Goal: Task Accomplishment & Management: Manage account settings

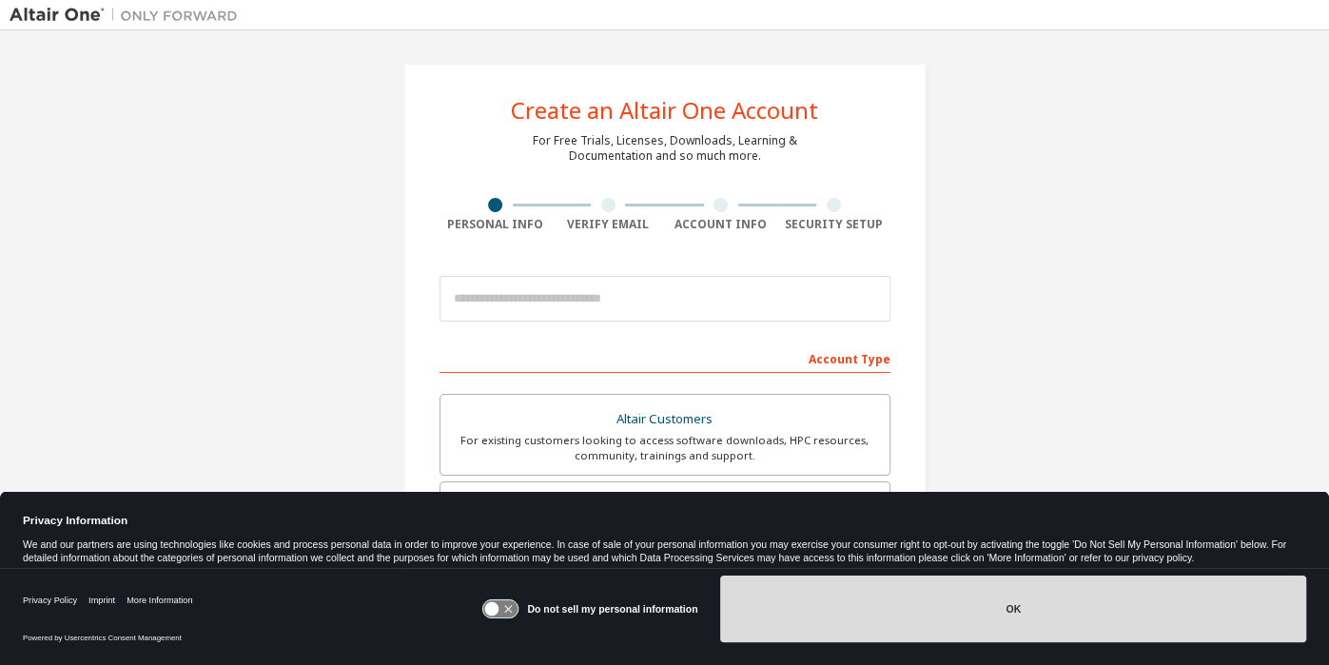
click at [1042, 620] on button "OK" at bounding box center [1013, 609] width 586 height 67
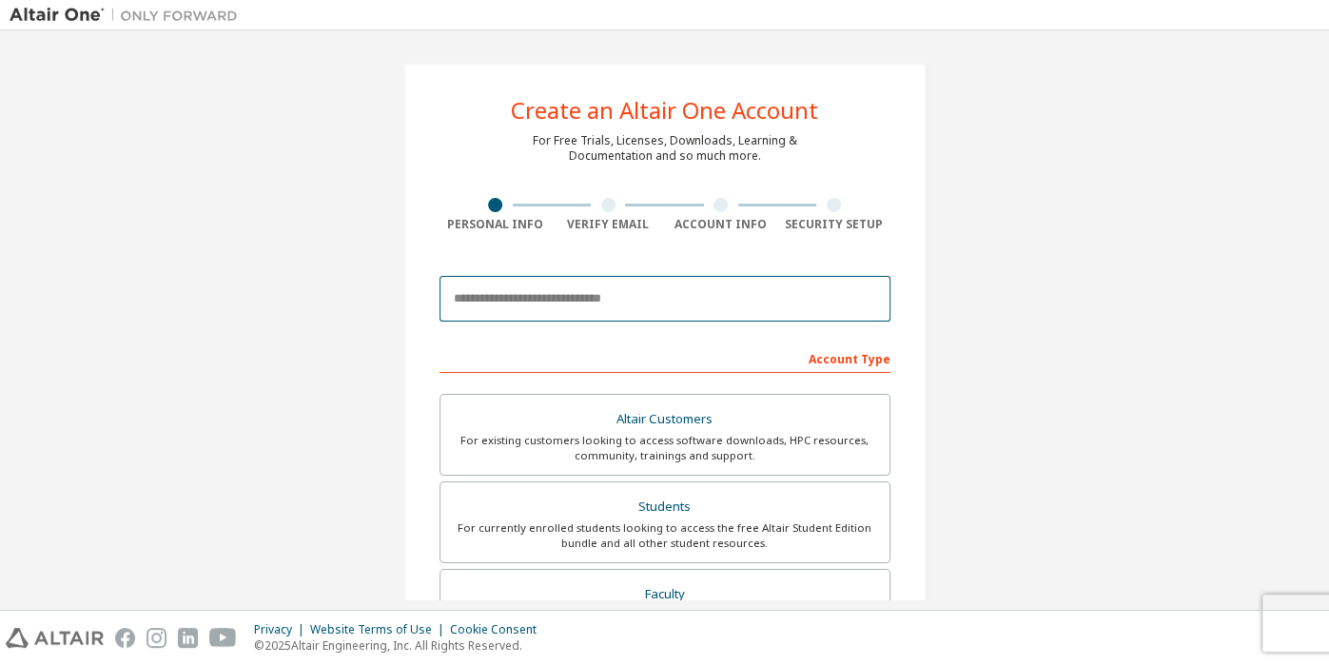
click at [654, 314] on input "email" at bounding box center [664, 299] width 451 height 46
type input "**********"
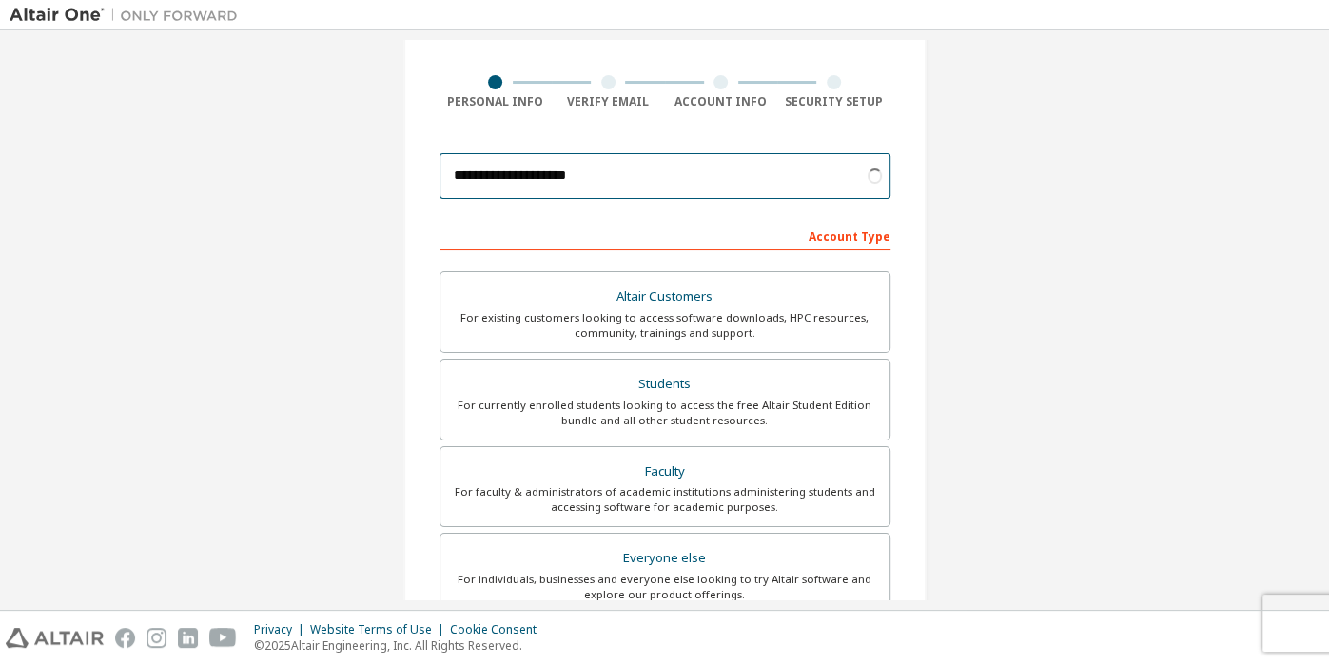
scroll to position [126, 0]
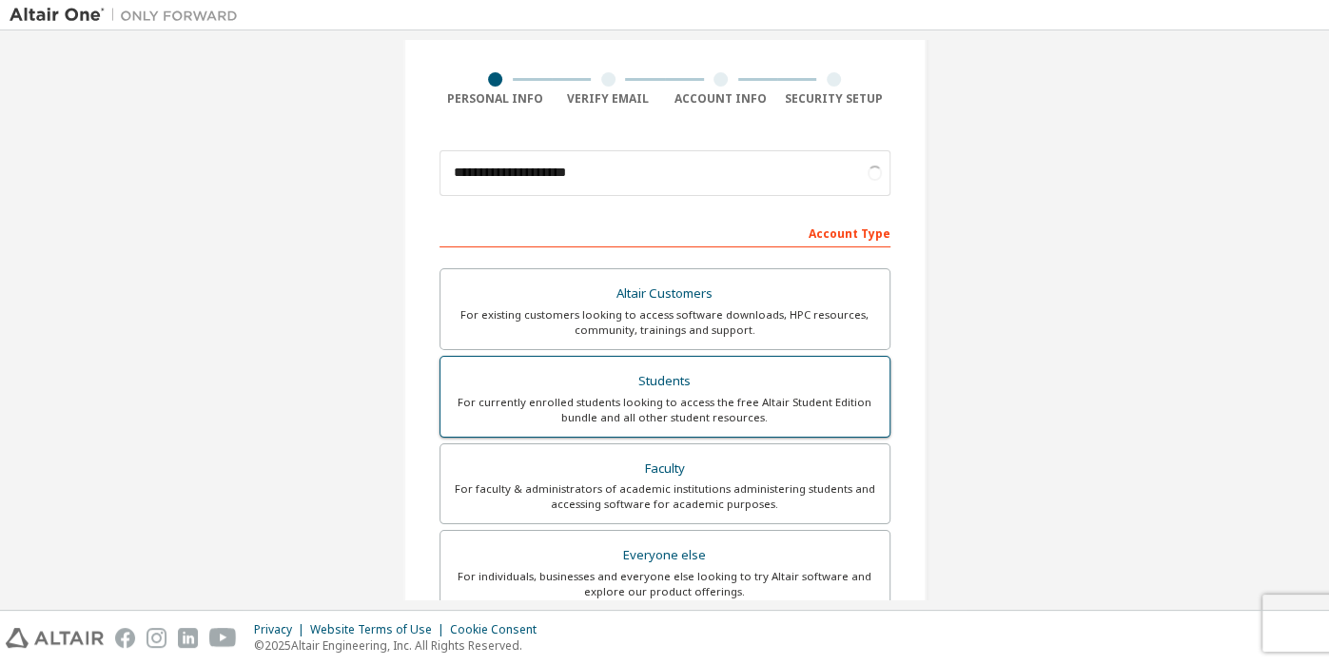
click at [730, 389] on div "Students" at bounding box center [665, 381] width 426 height 27
click at [675, 407] on div "For currently enrolled students looking to access the free Altair Student Editi…" at bounding box center [665, 410] width 426 height 30
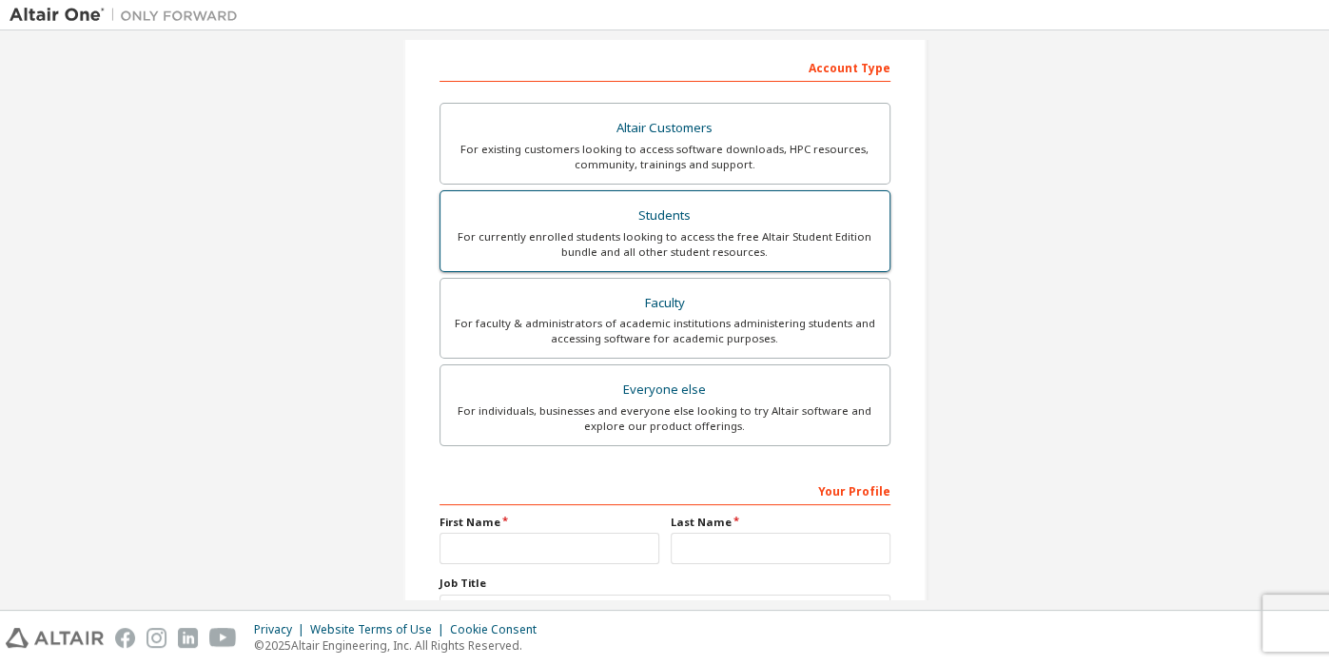
scroll to position [441, 0]
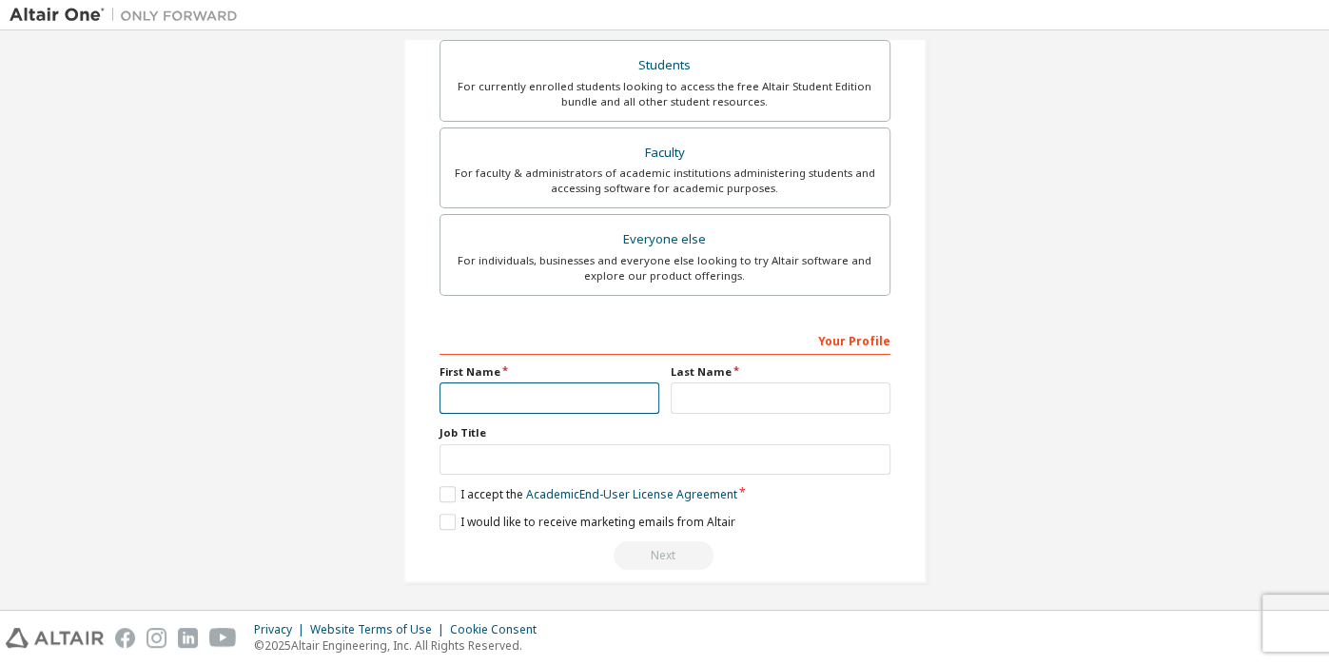
click at [512, 397] on input "text" at bounding box center [549, 397] width 220 height 31
type input "*****"
click at [536, 449] on input "text" at bounding box center [664, 459] width 451 height 31
type input "*******"
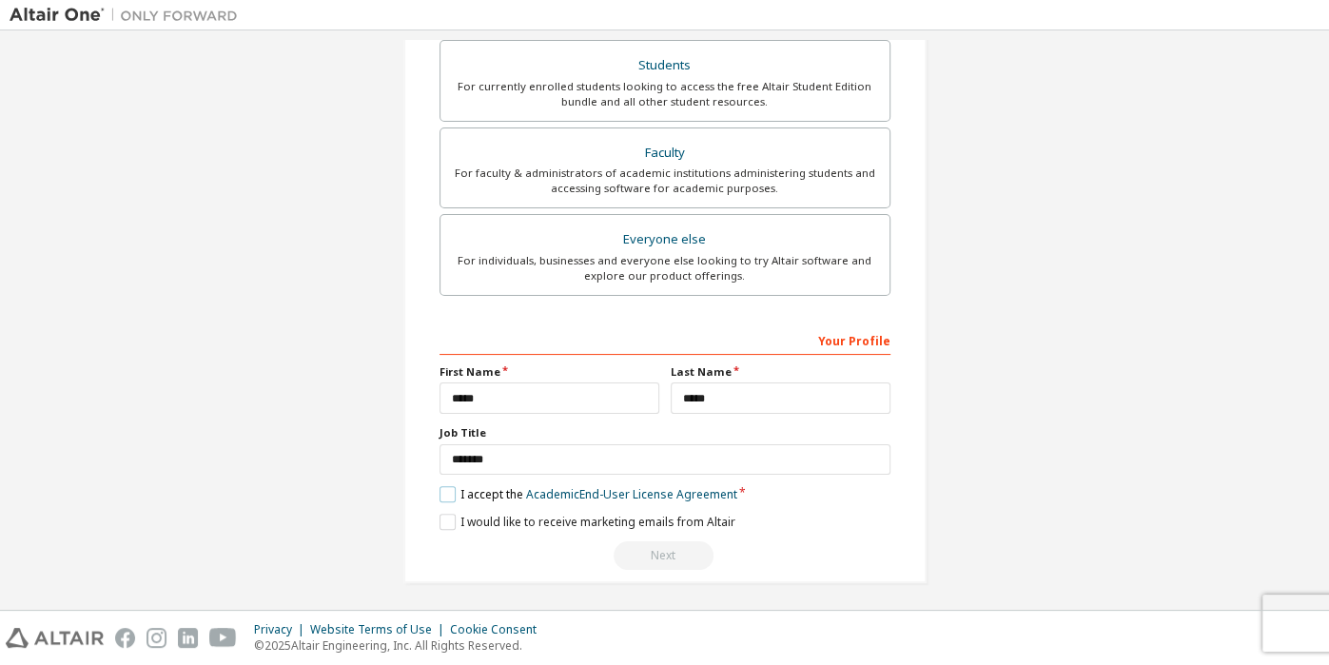
click at [439, 491] on label "I accept the Academic End-User License Agreement" at bounding box center [588, 494] width 298 height 16
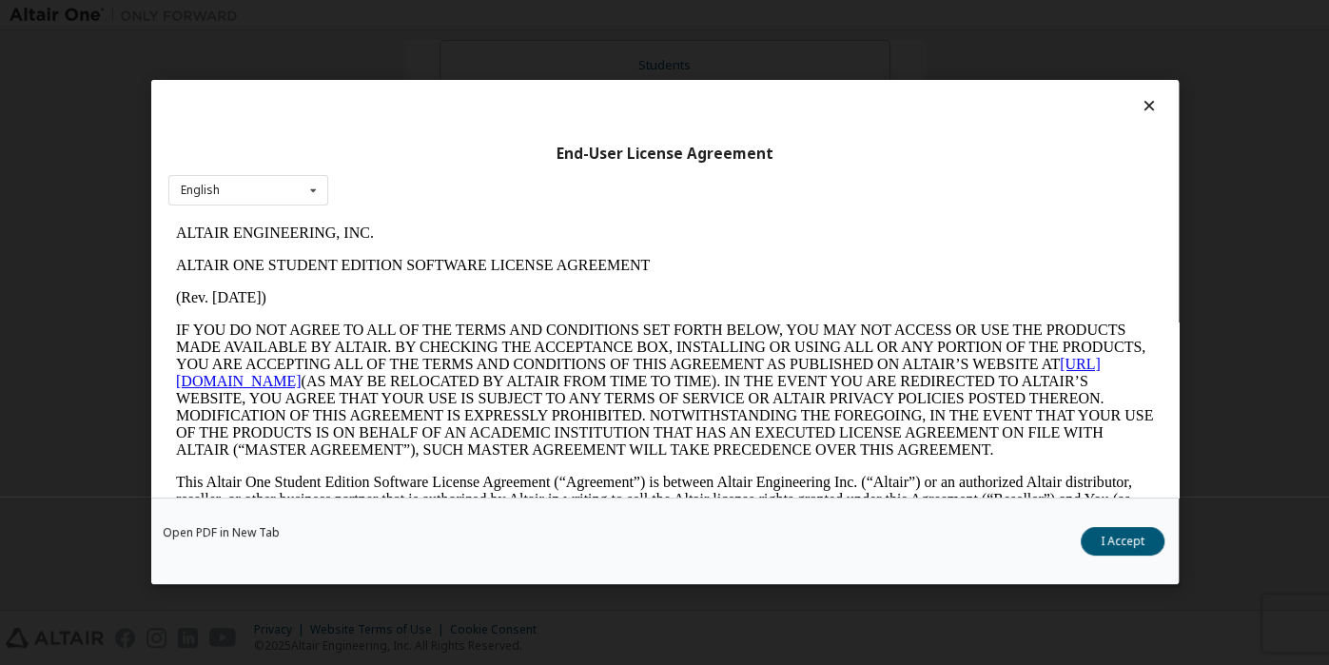
scroll to position [0, 0]
click at [1118, 537] on button "I Accept" at bounding box center [1123, 542] width 84 height 29
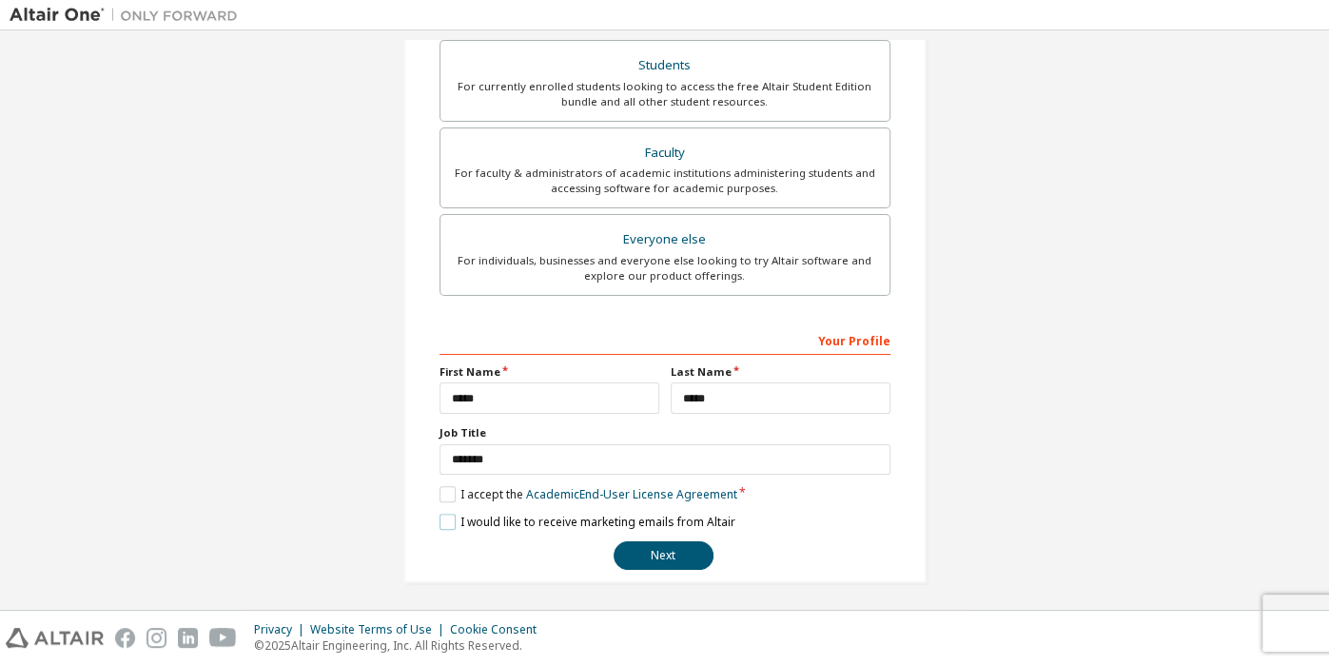
click at [439, 514] on label "I would like to receive marketing emails from Altair" at bounding box center [587, 522] width 296 height 16
click at [439, 521] on label "I would like to receive marketing emails from Altair" at bounding box center [587, 522] width 296 height 16
click at [635, 541] on button "Next" at bounding box center [664, 555] width 100 height 29
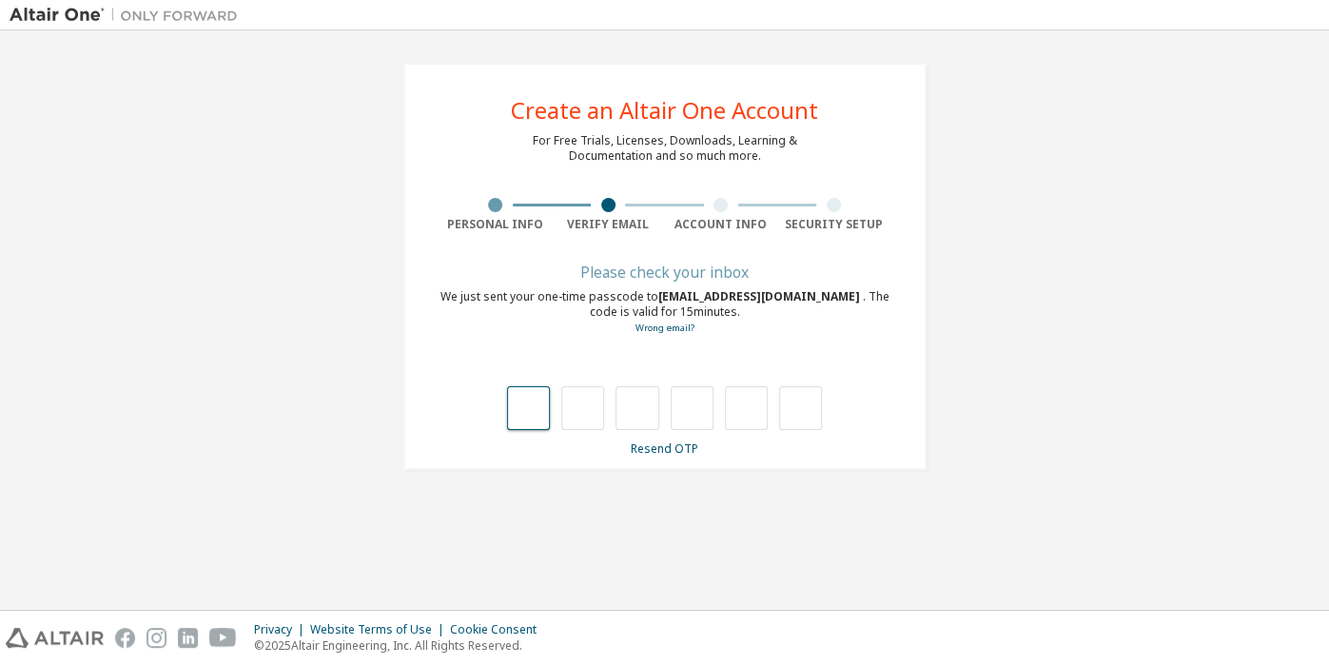
type input "*"
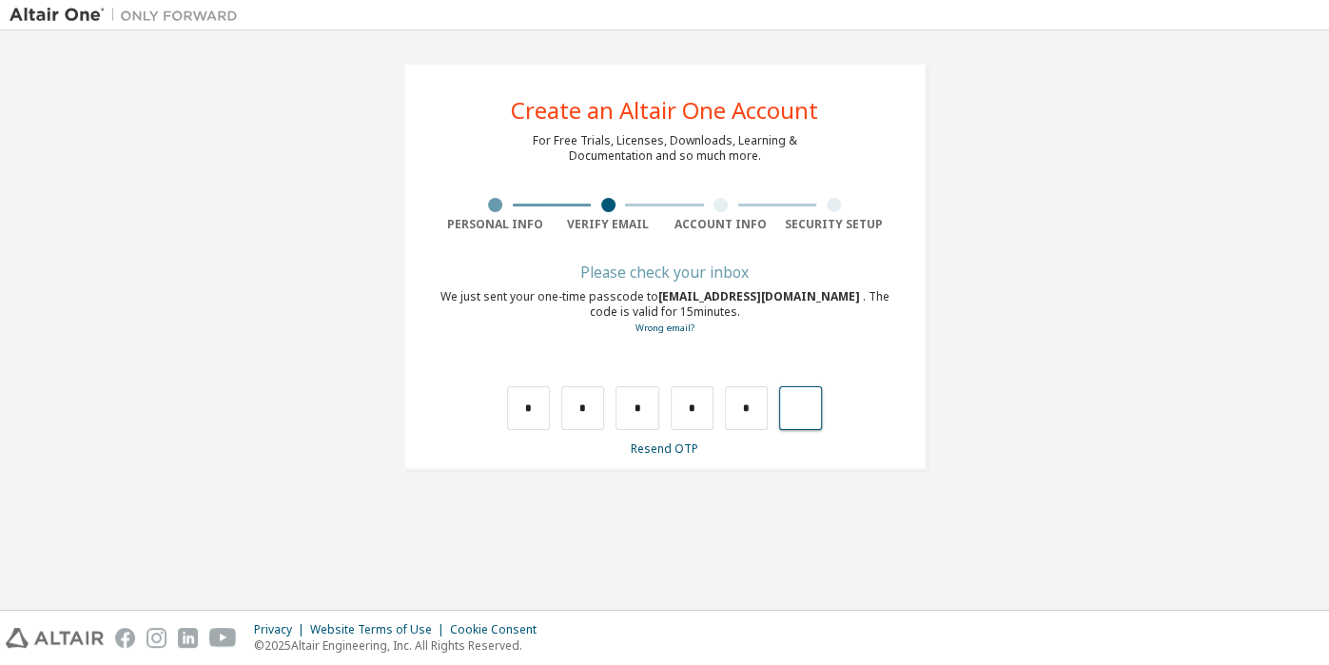
type input "*"
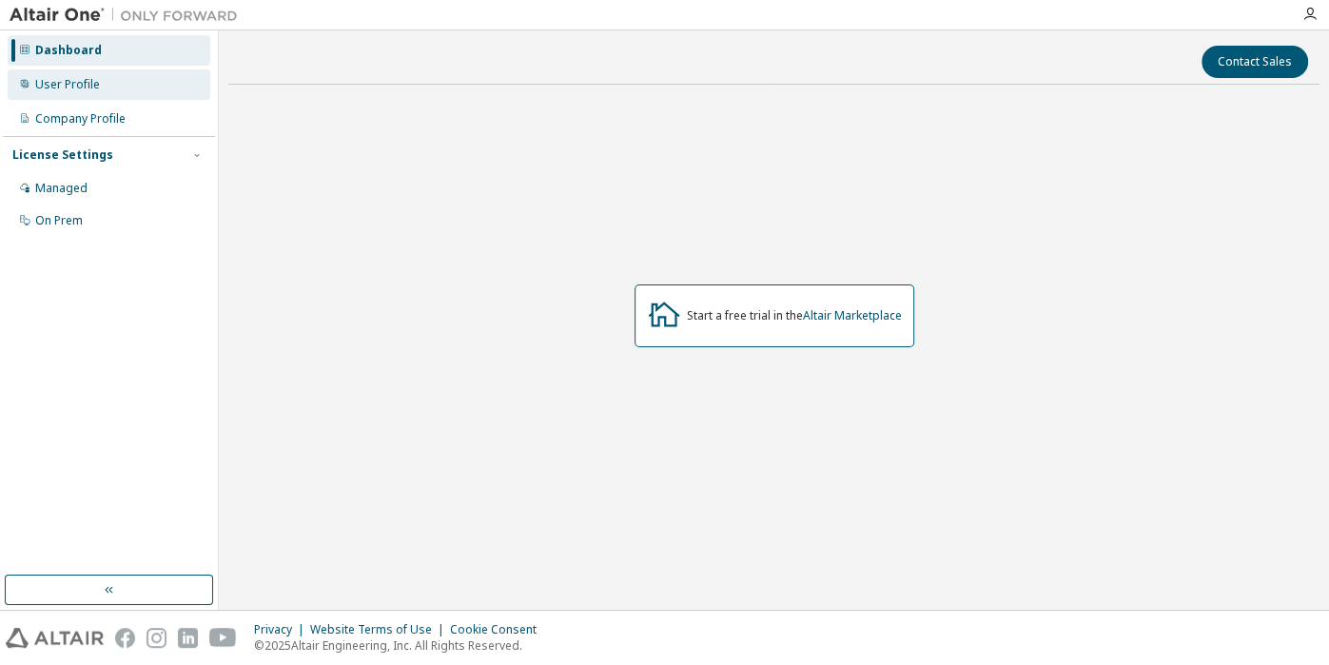
click at [61, 81] on div "User Profile" at bounding box center [67, 84] width 65 height 15
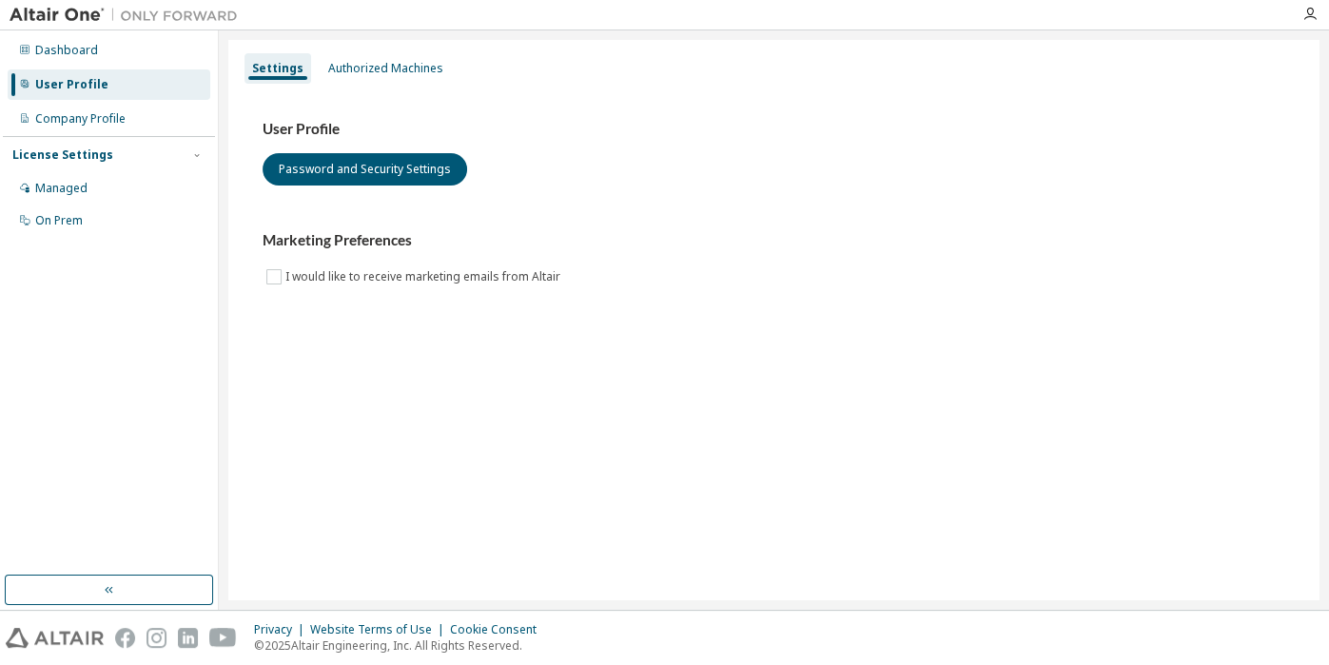
click at [82, 144] on div "License Settings Managed On Prem" at bounding box center [109, 187] width 212 height 102
click at [26, 49] on icon at bounding box center [24, 49] width 11 height 11
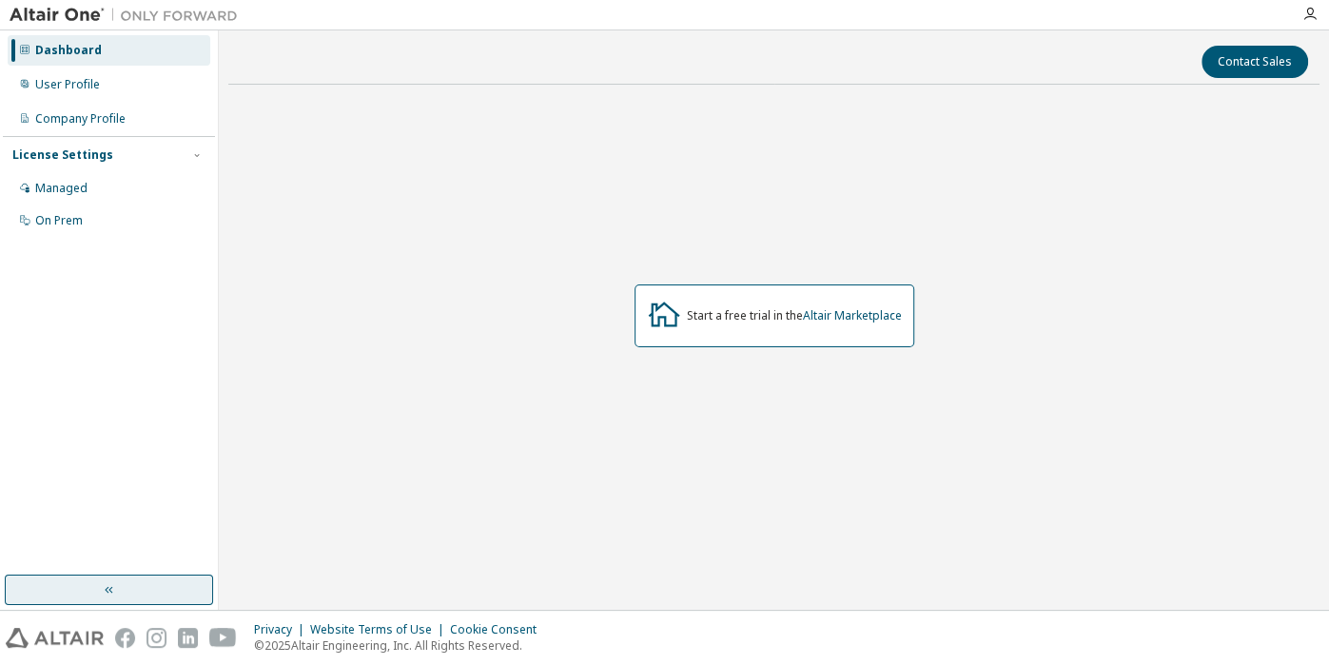
click at [87, 581] on button "button" at bounding box center [109, 590] width 208 height 30
